Goal: Navigation & Orientation: Find specific page/section

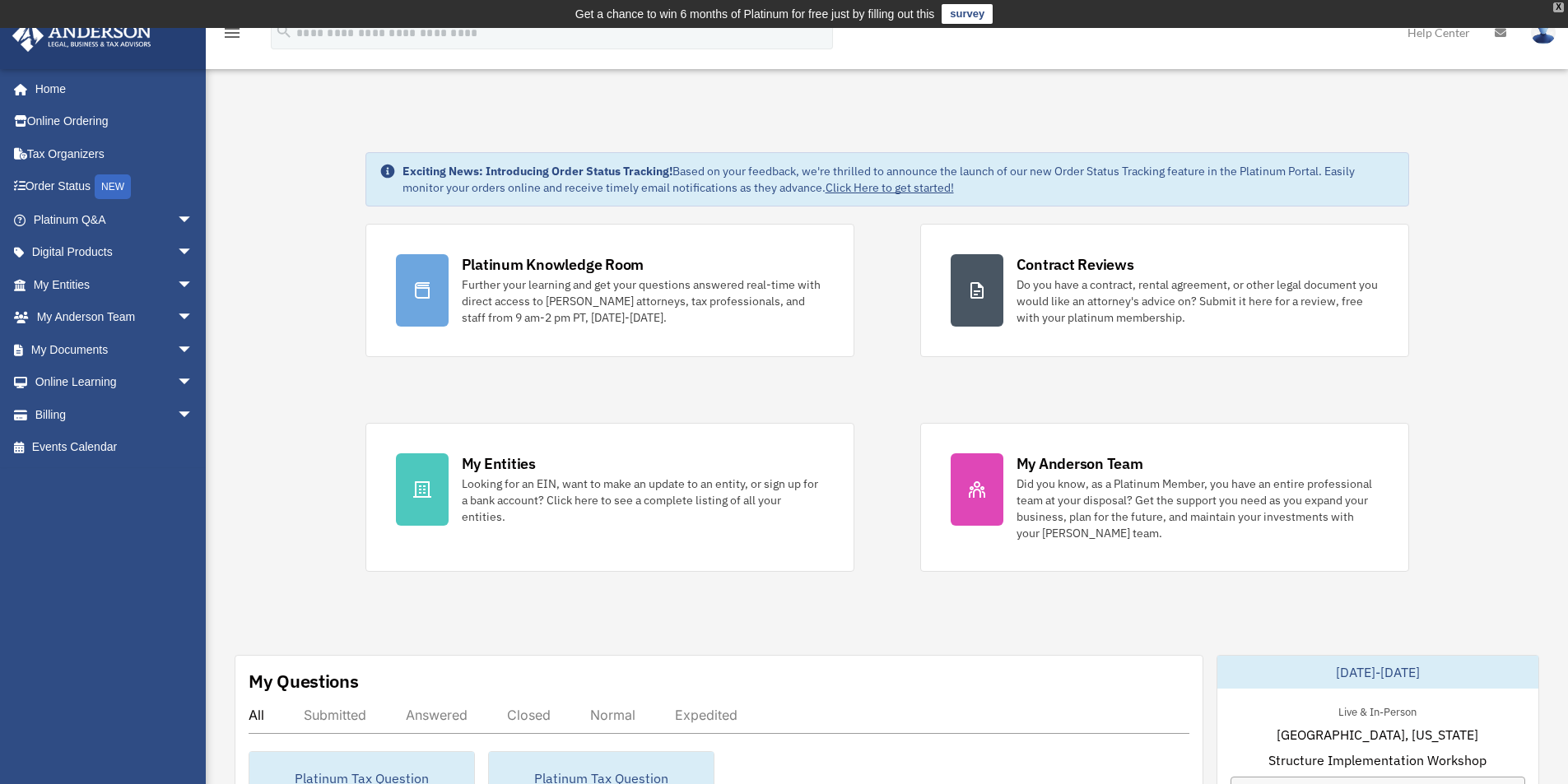
click at [1560, 5] on div "X" at bounding box center [1557, 8] width 11 height 10
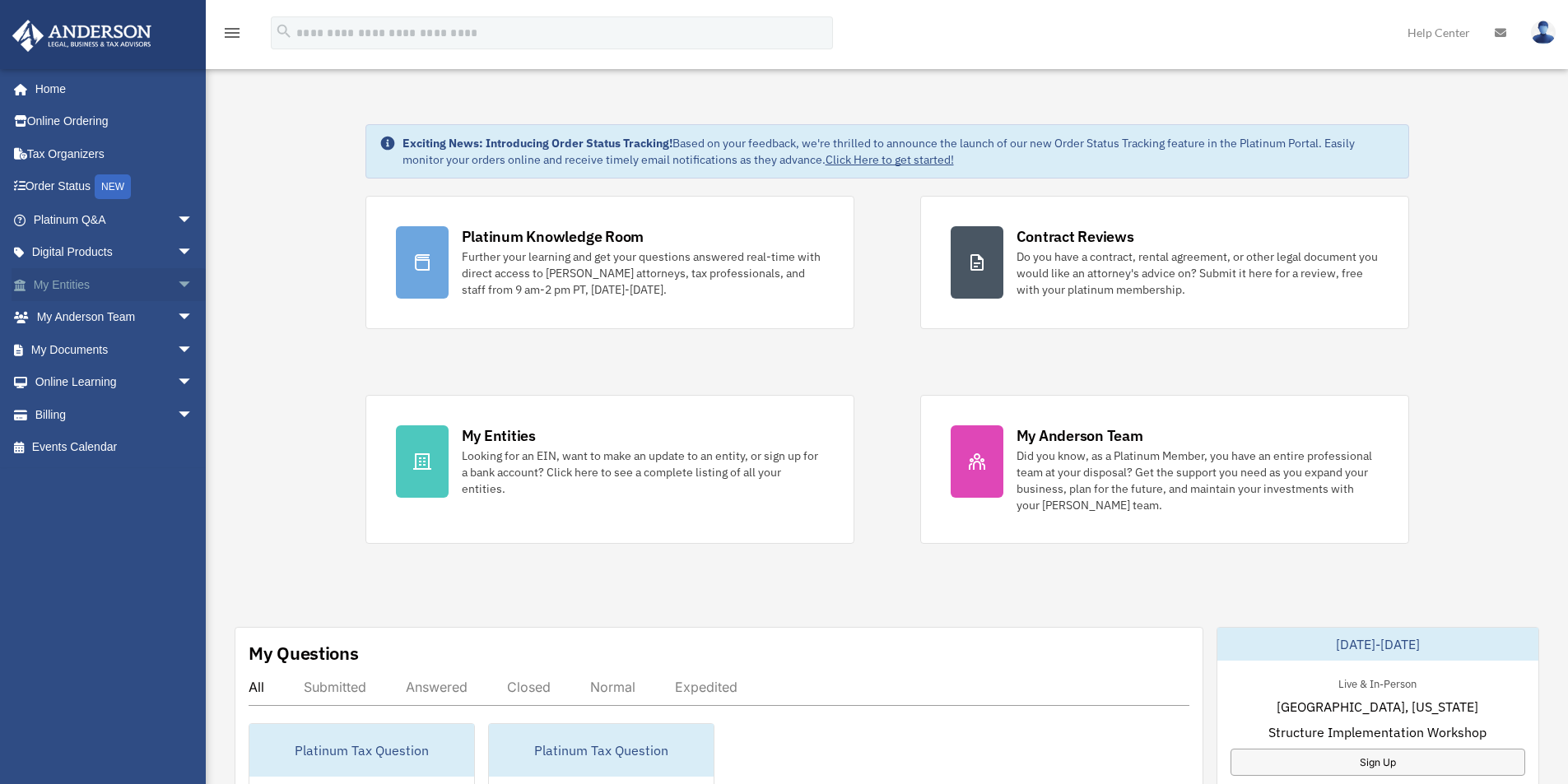
click at [133, 284] on link "My Entities arrow_drop_down" at bounding box center [114, 285] width 207 height 33
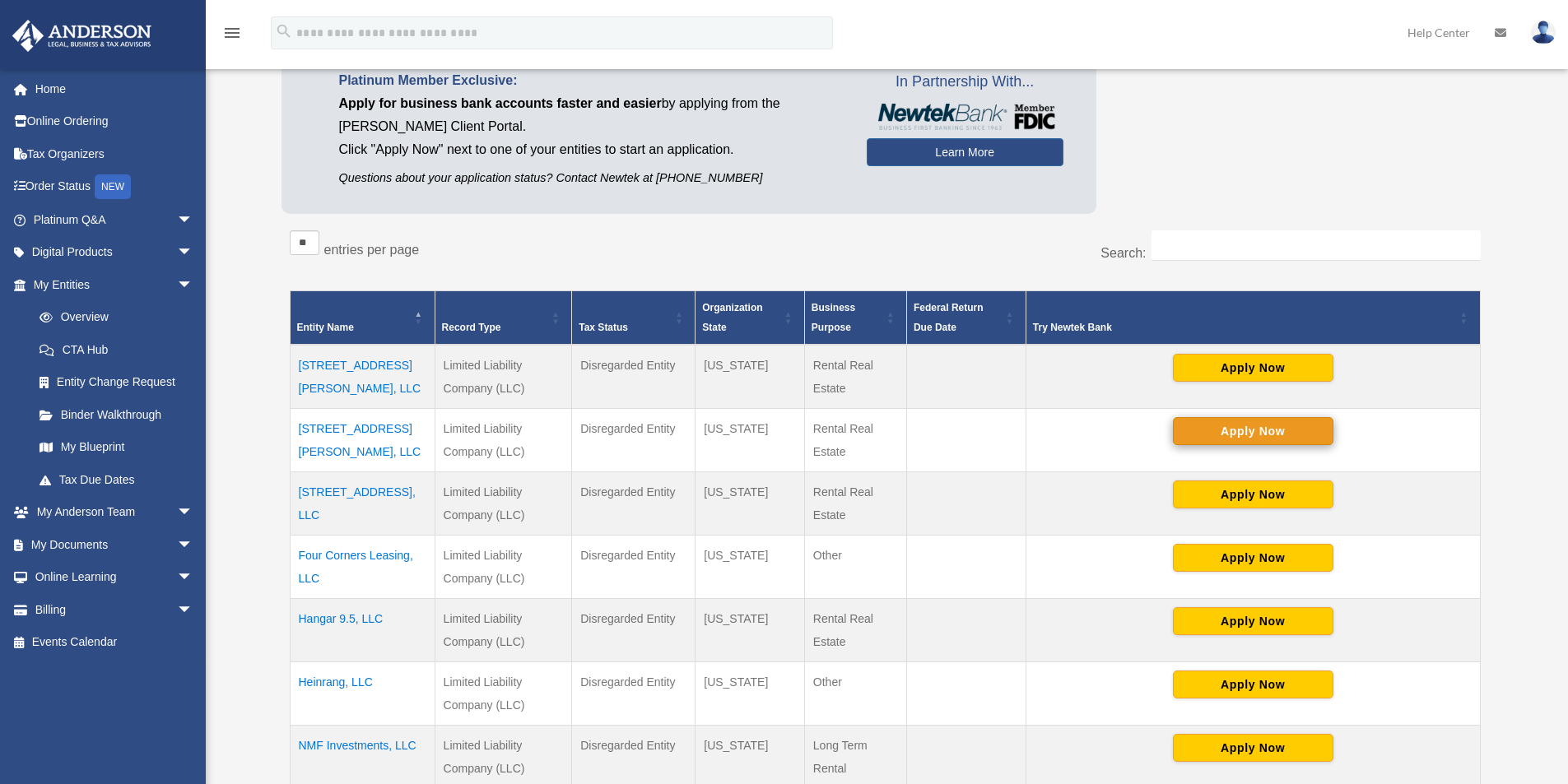
scroll to position [247, 0]
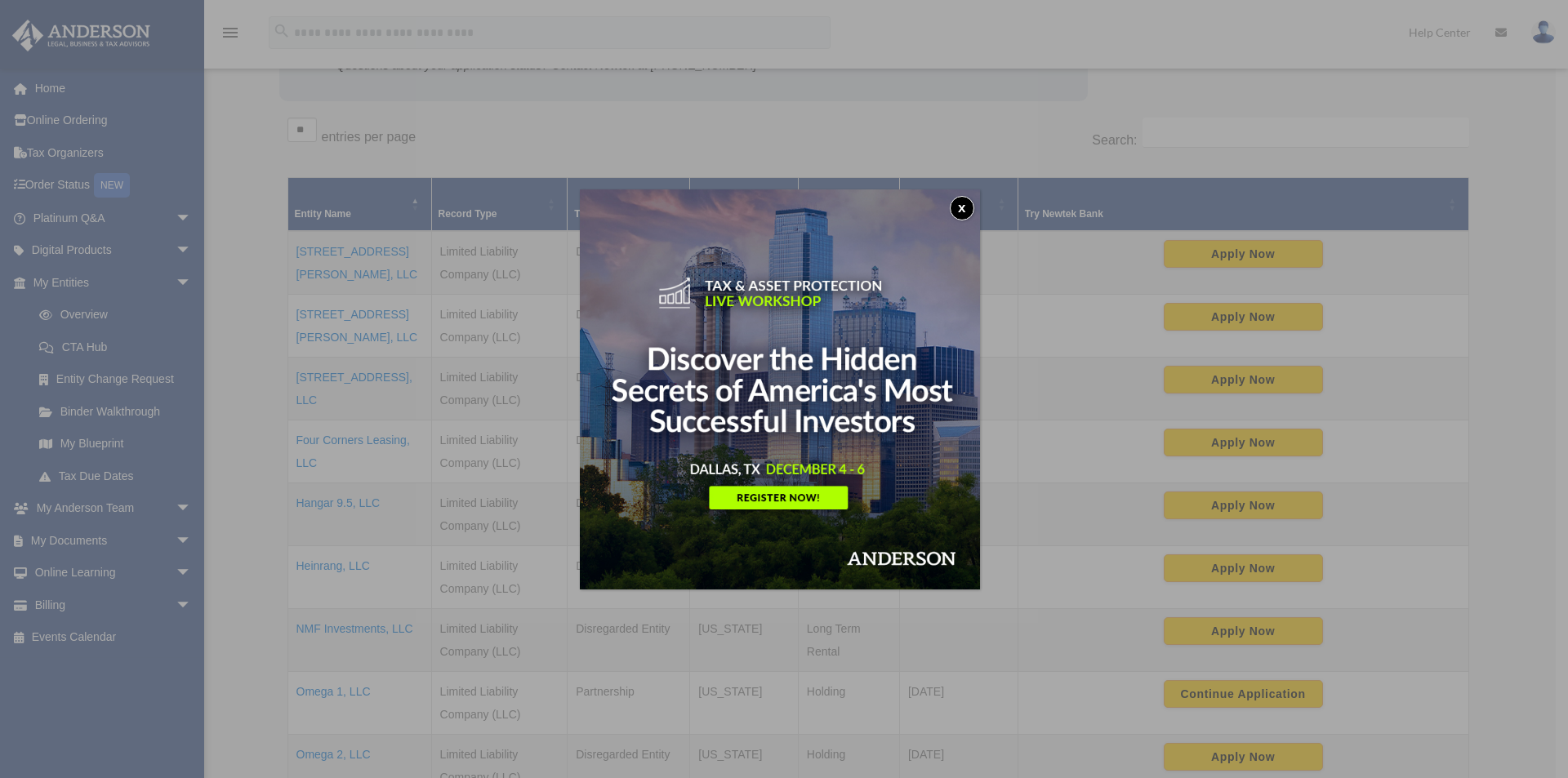
click at [972, 206] on button "x" at bounding box center [962, 208] width 25 height 25
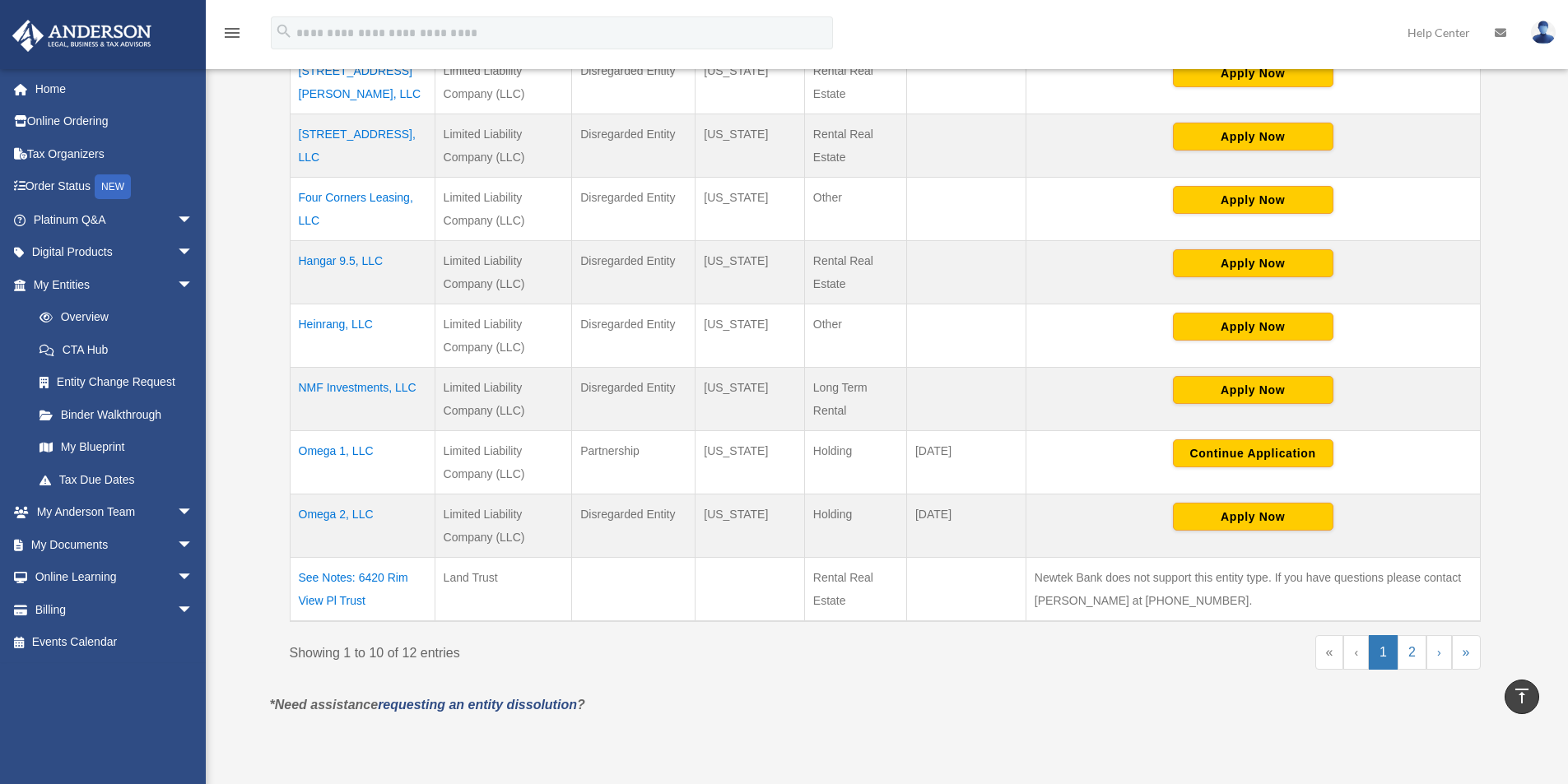
scroll to position [493, 0]
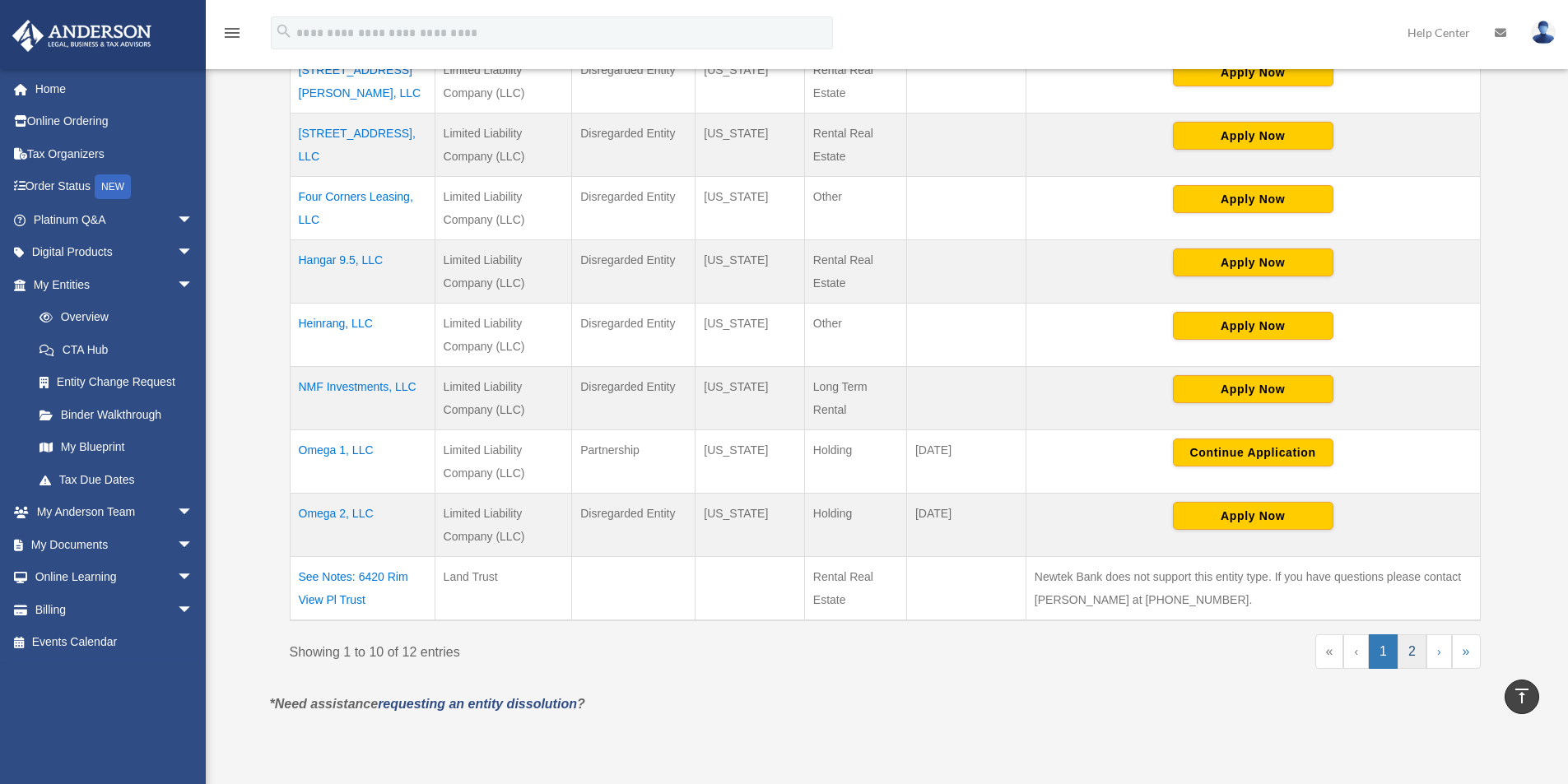
click at [1409, 647] on link "2" at bounding box center [1412, 652] width 29 height 35
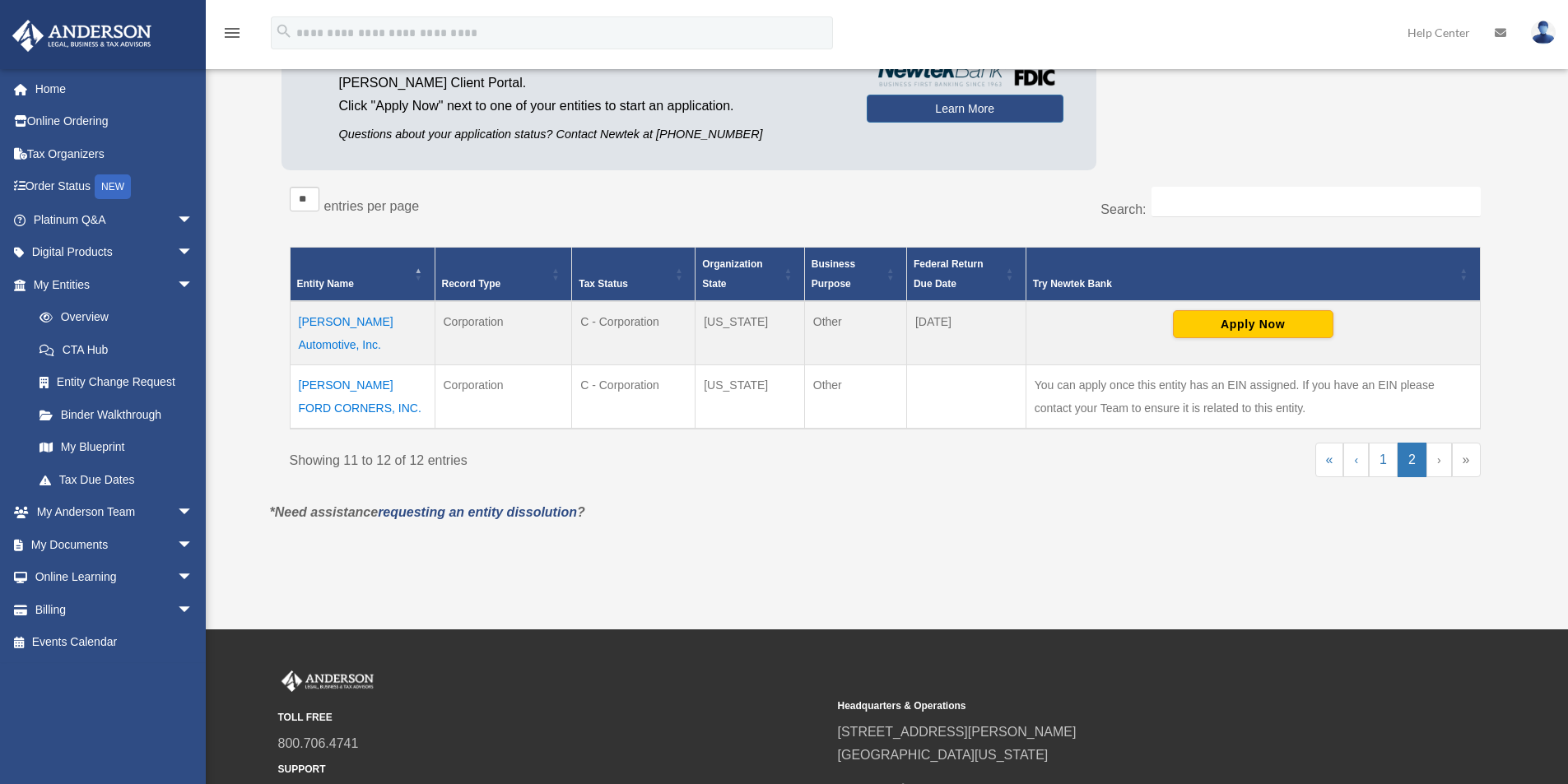
scroll to position [150, 0]
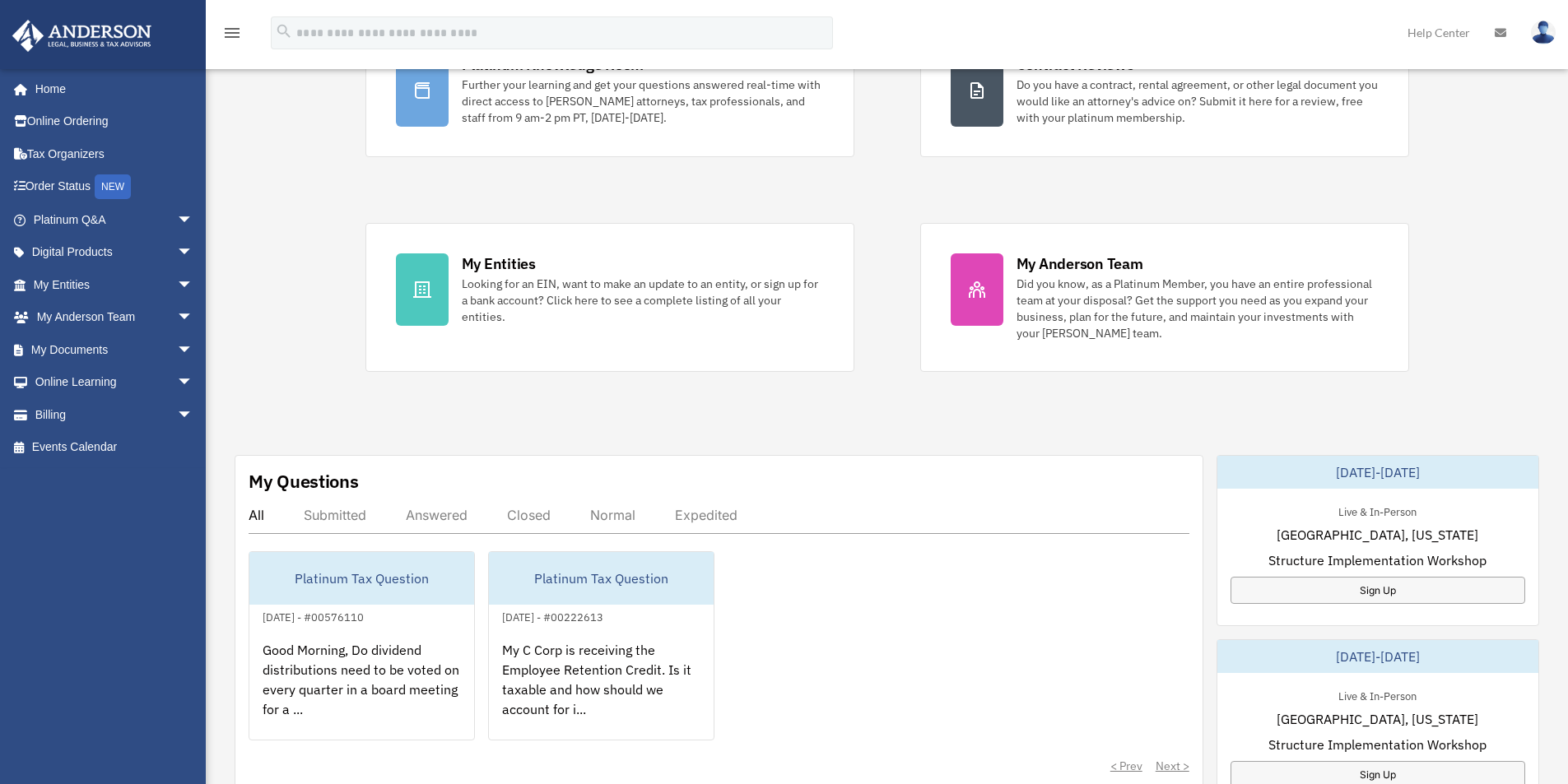
scroll to position [329, 0]
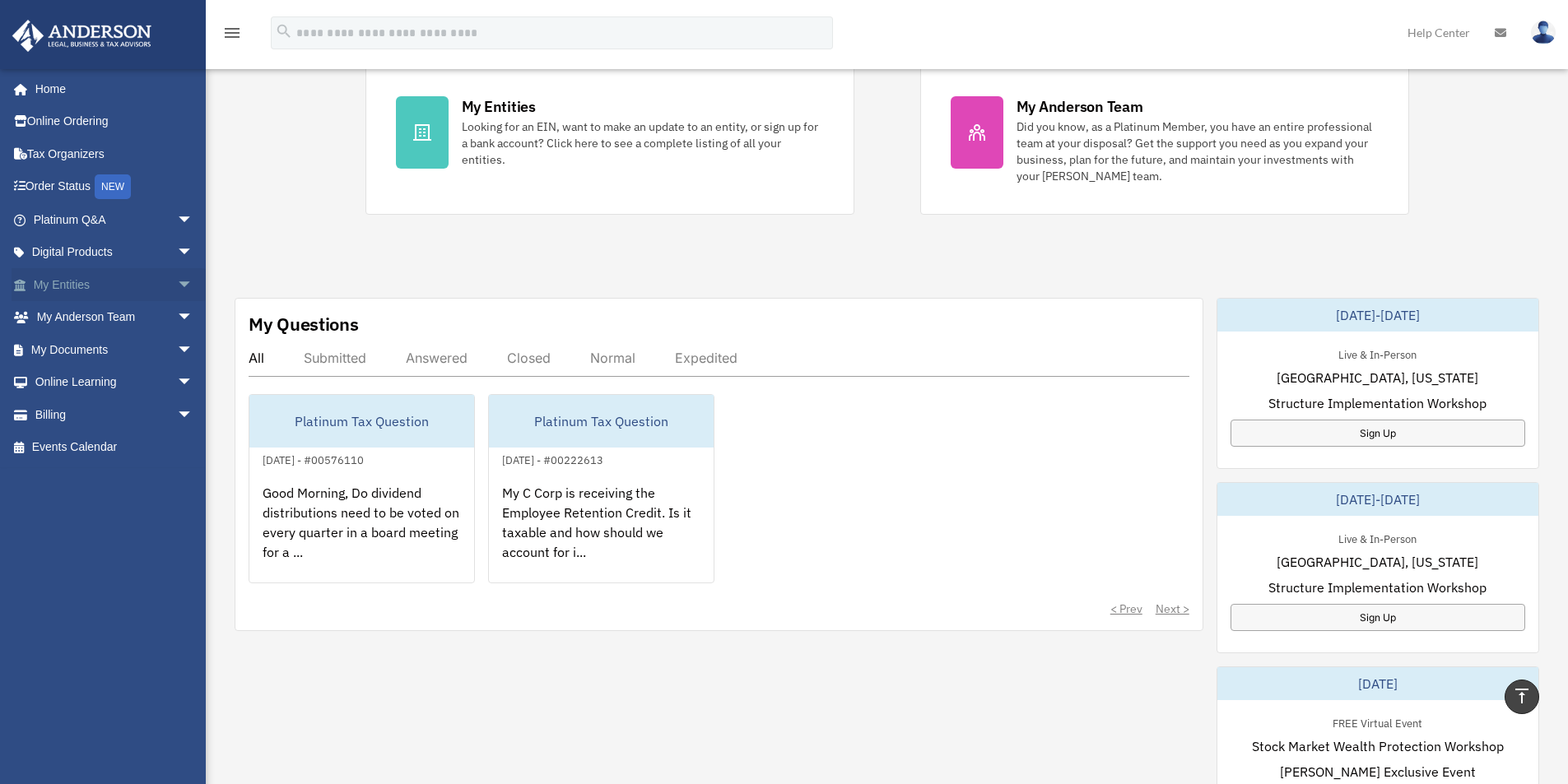
click at [177, 280] on span "arrow_drop_down" at bounding box center [193, 285] width 33 height 34
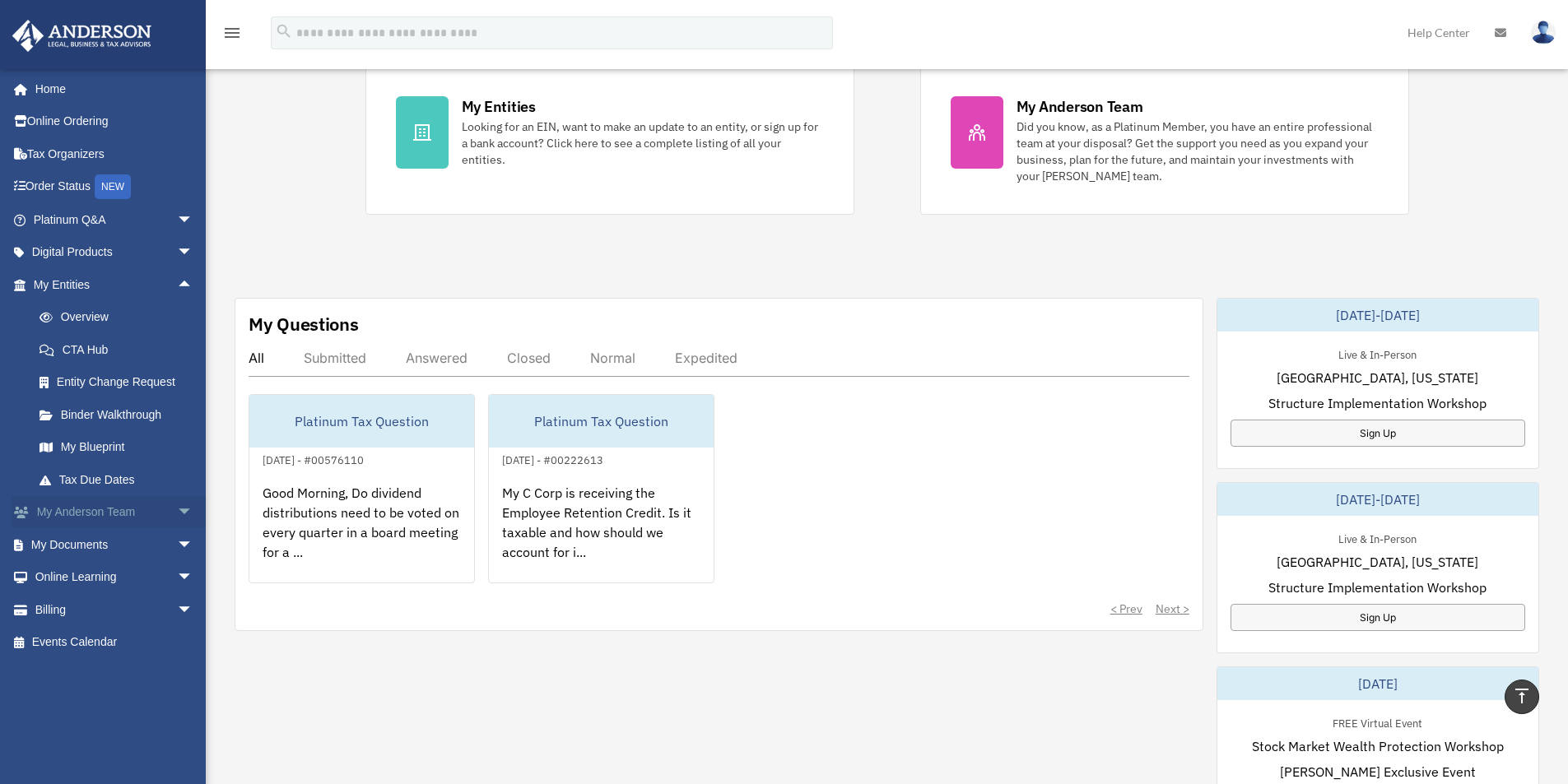
click at [177, 513] on span "arrow_drop_down" at bounding box center [193, 513] width 33 height 34
click at [177, 513] on span "arrow_drop_up" at bounding box center [193, 513] width 33 height 34
click at [177, 513] on span "arrow_drop_down" at bounding box center [193, 513] width 33 height 34
click at [177, 514] on span "arrow_drop_up" at bounding box center [193, 513] width 33 height 34
click at [100, 309] on link "Overview" at bounding box center [120, 317] width 195 height 33
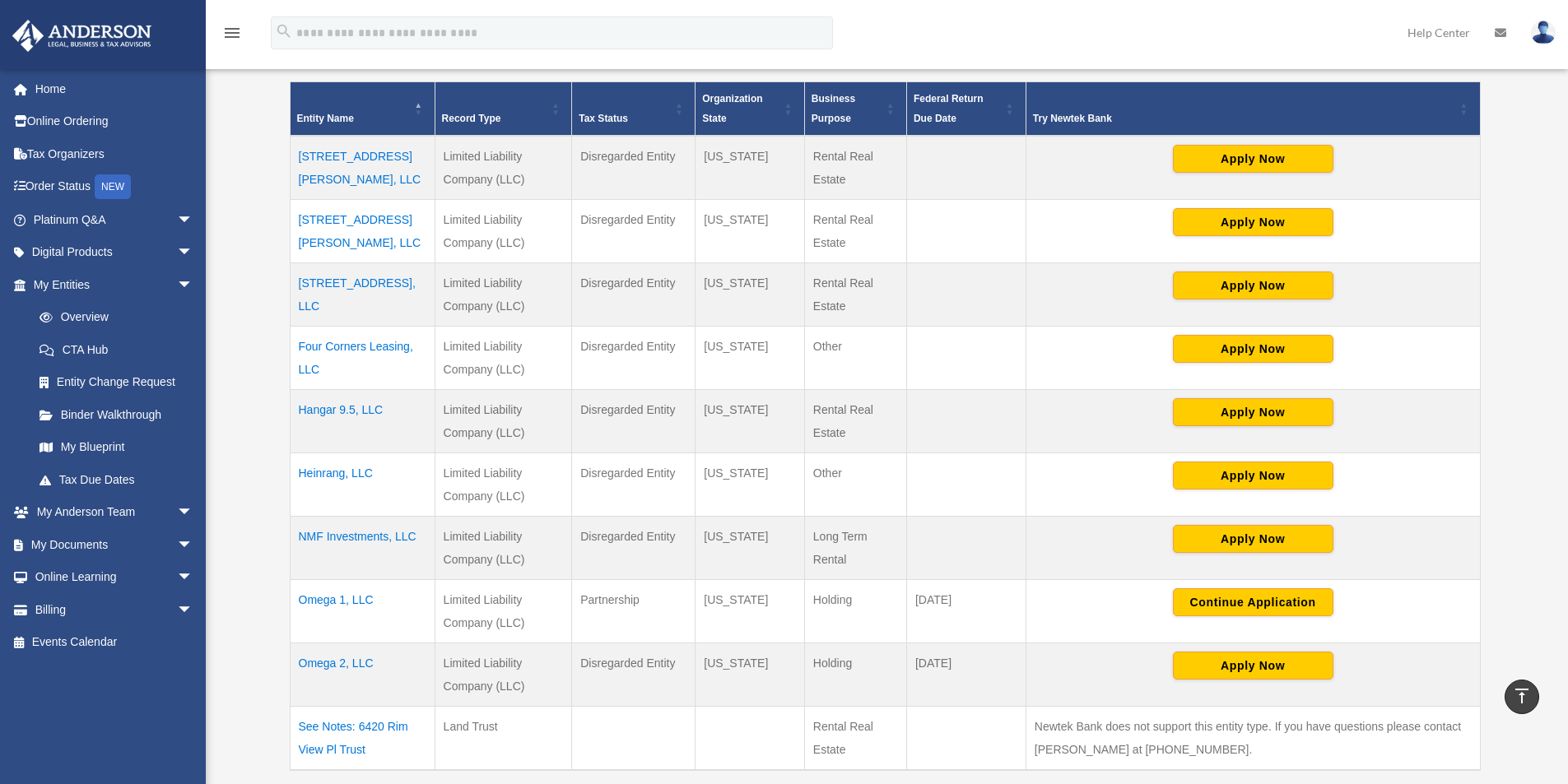
scroll to position [329, 0]
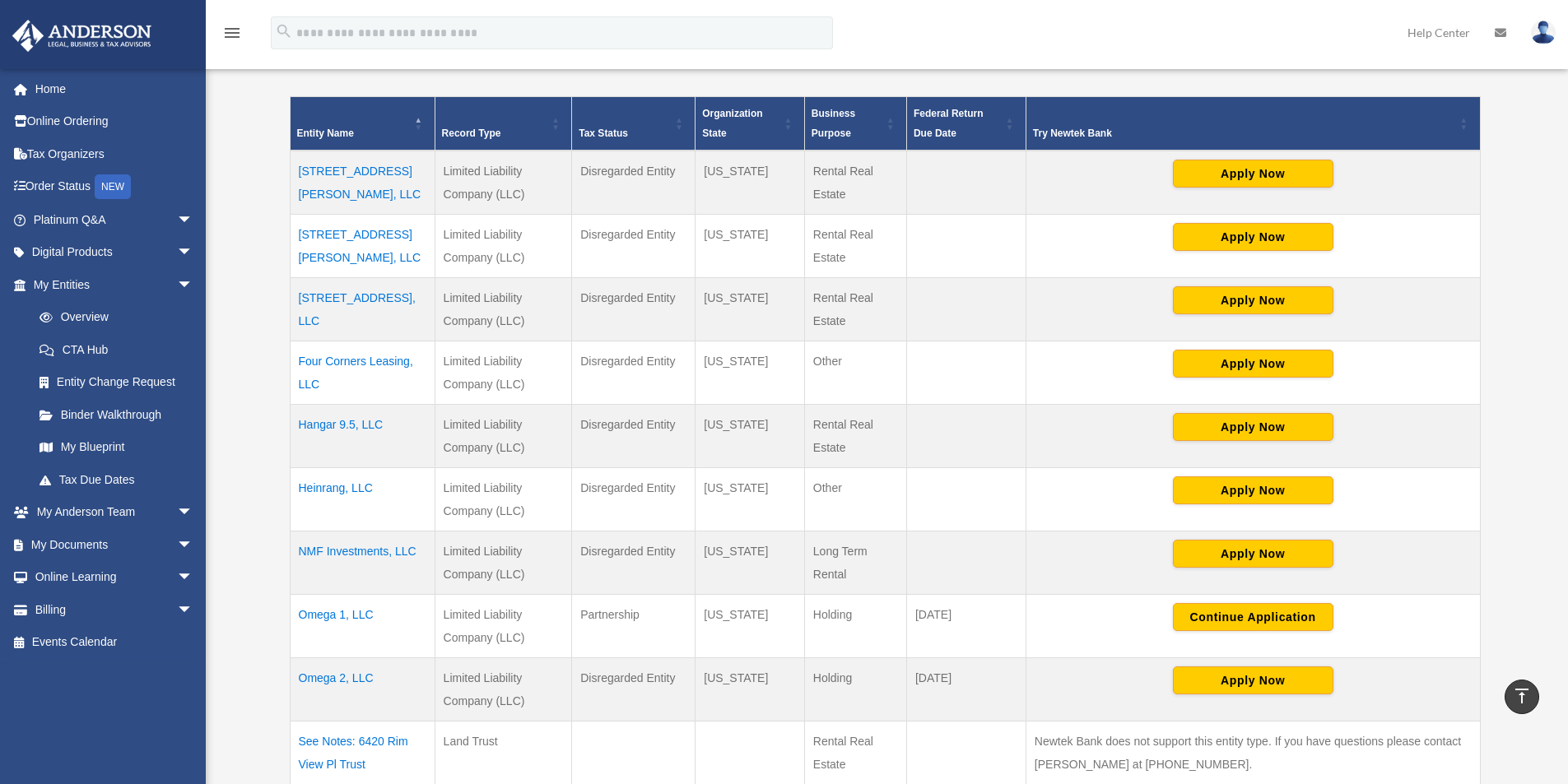
click at [333, 417] on td "Hangar 9.5, LLC" at bounding box center [362, 437] width 145 height 63
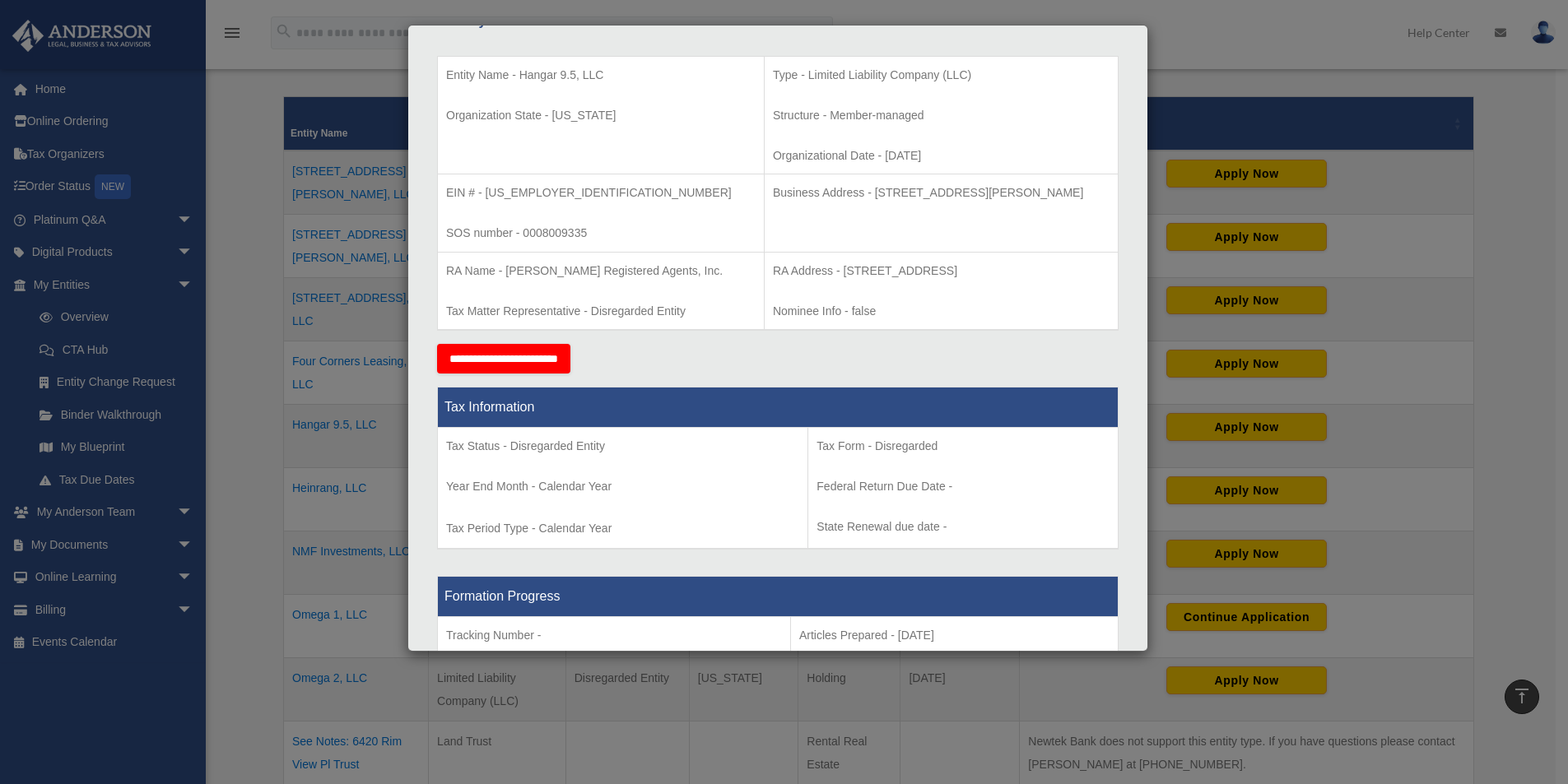
scroll to position [0, 0]
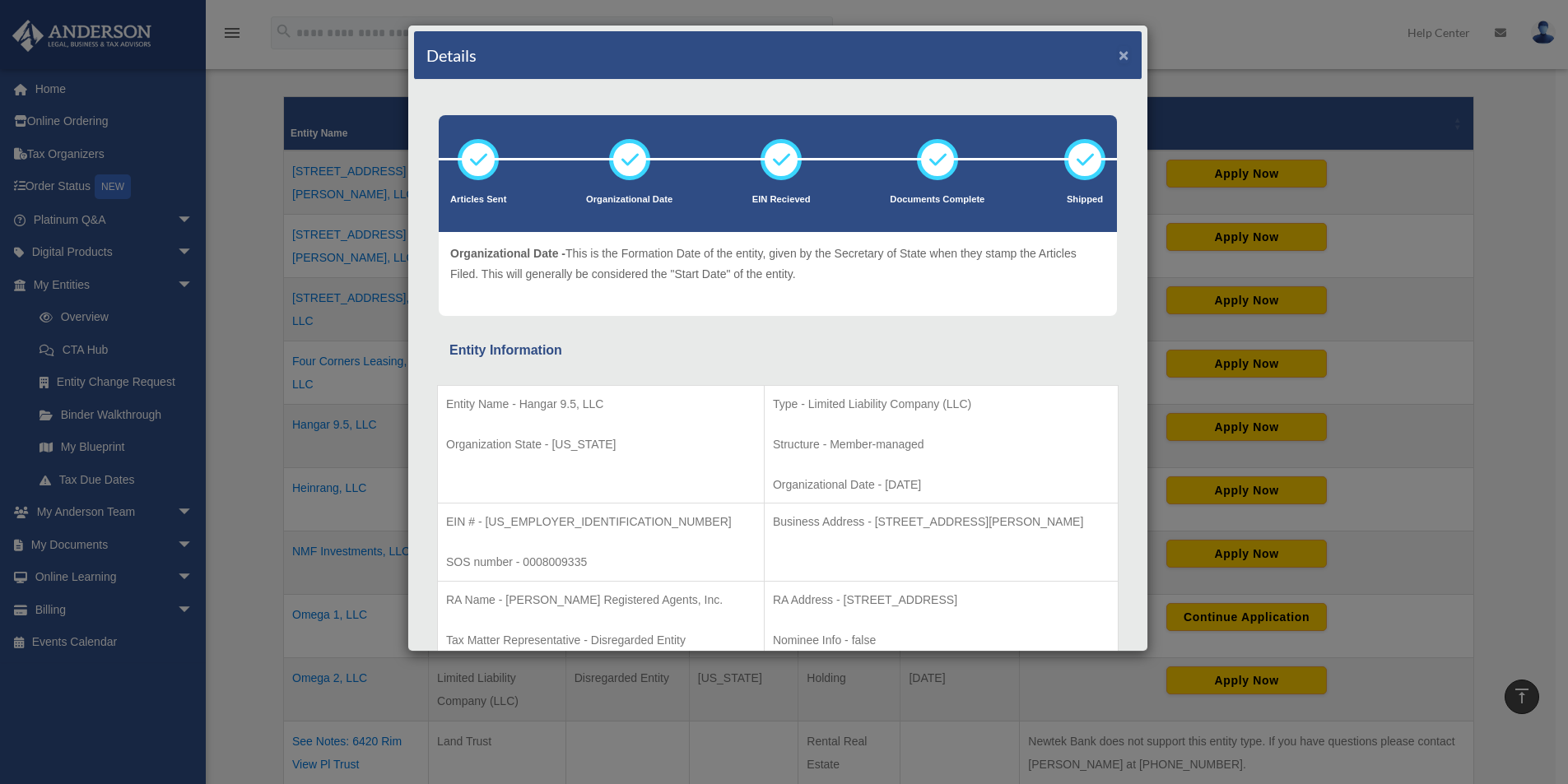
click at [1119, 51] on button "×" at bounding box center [1124, 55] width 11 height 17
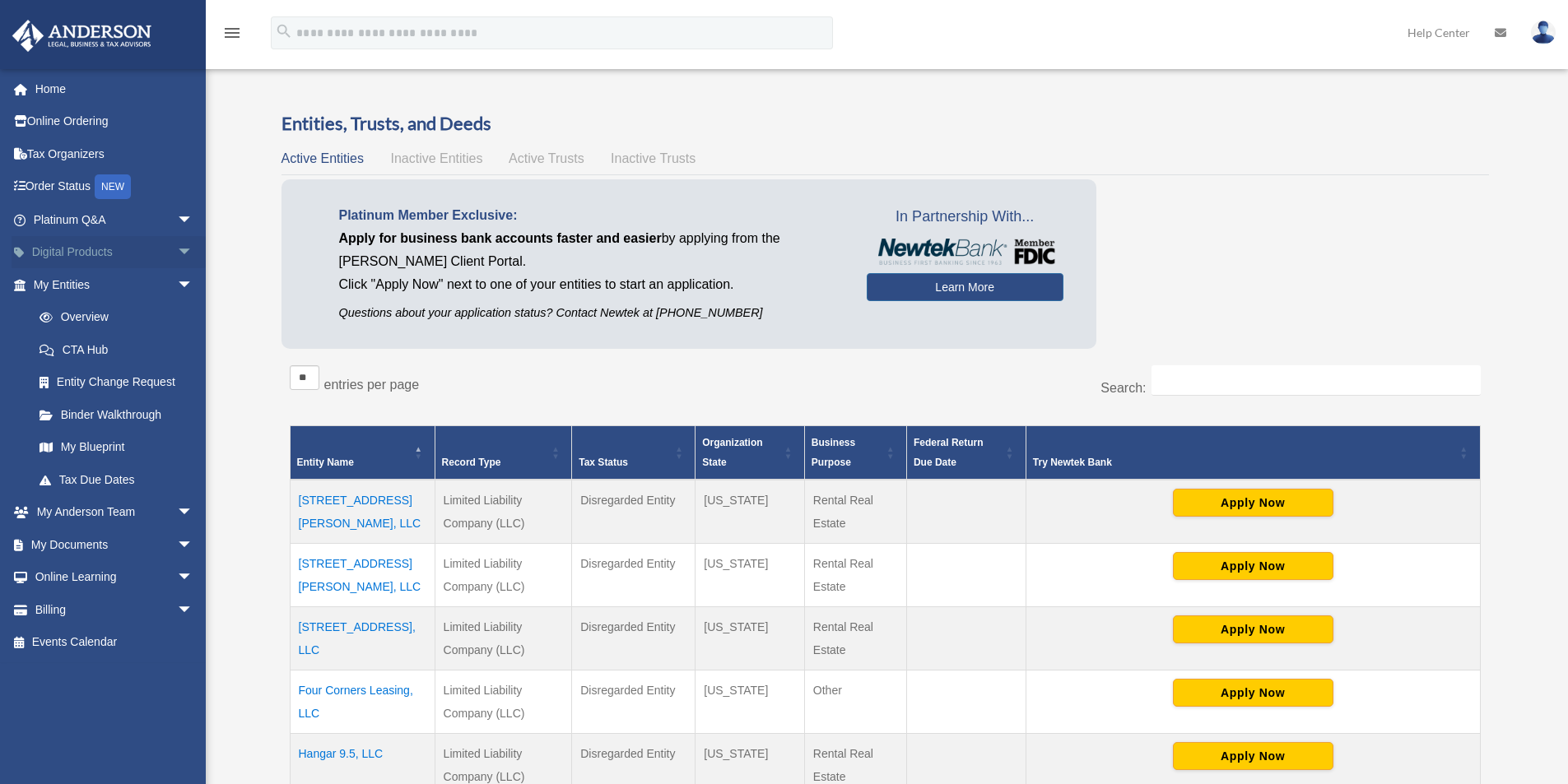
click at [179, 251] on span "arrow_drop_down" at bounding box center [193, 253] width 33 height 34
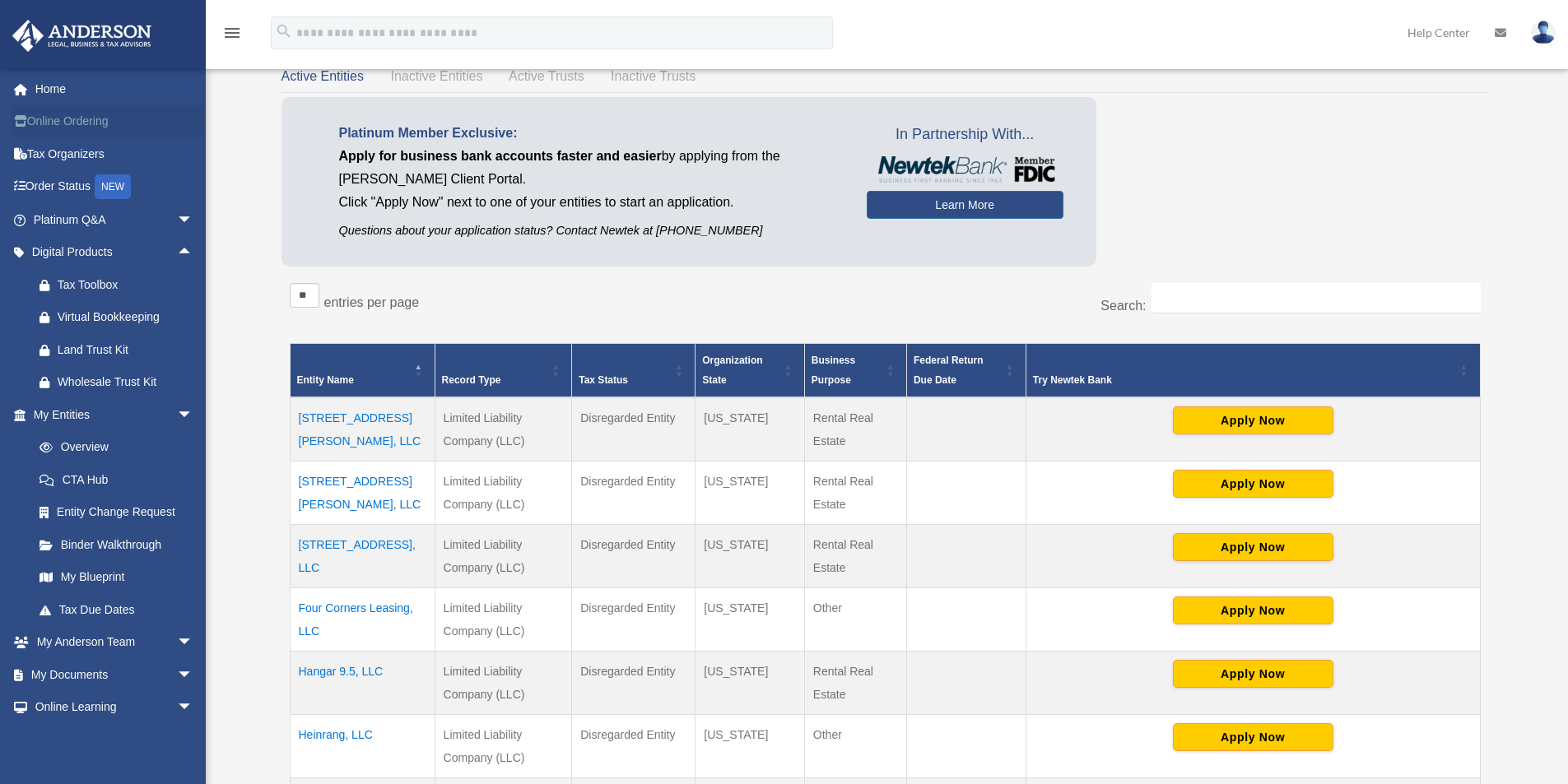
click at [81, 117] on link "Online Ordering" at bounding box center [114, 122] width 207 height 33
